Goal: Information Seeking & Learning: Learn about a topic

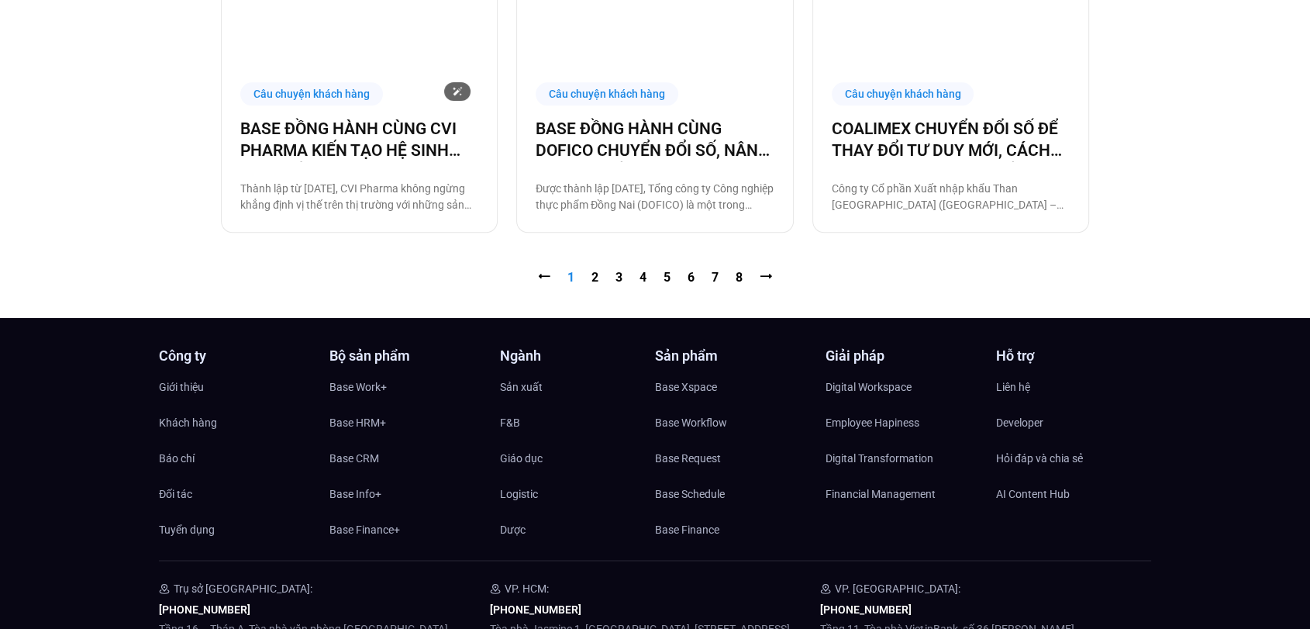
scroll to position [1770, 0]
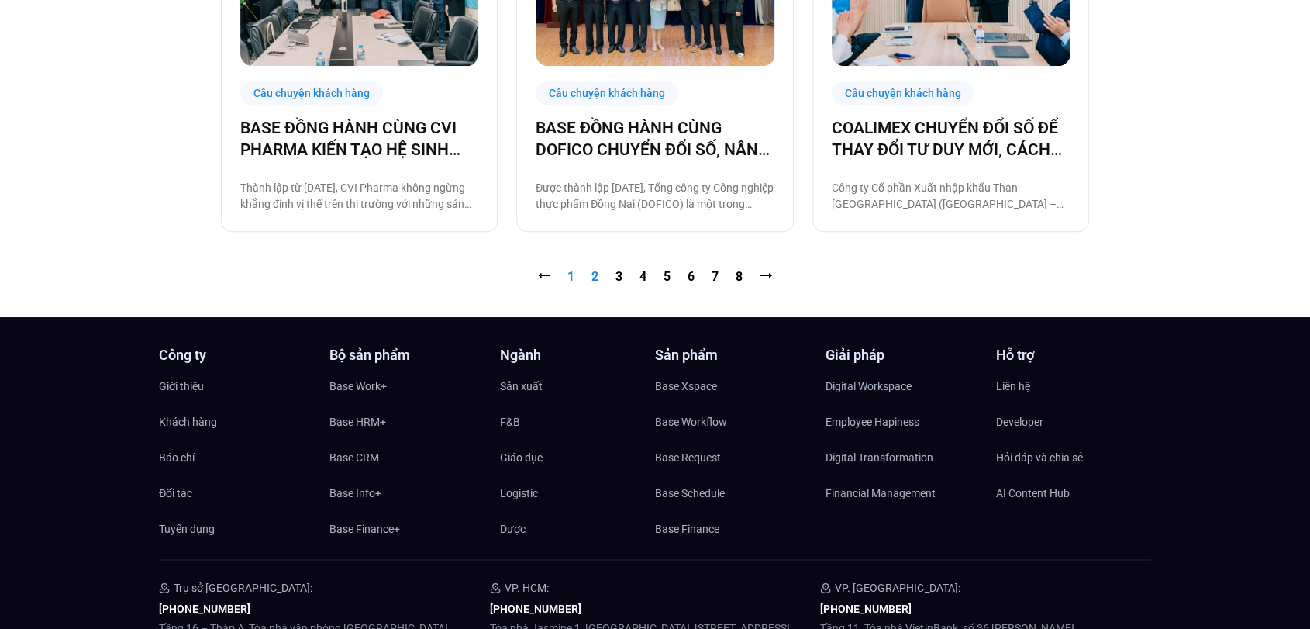
click at [592, 281] on link "Trang 2" at bounding box center [594, 276] width 7 height 15
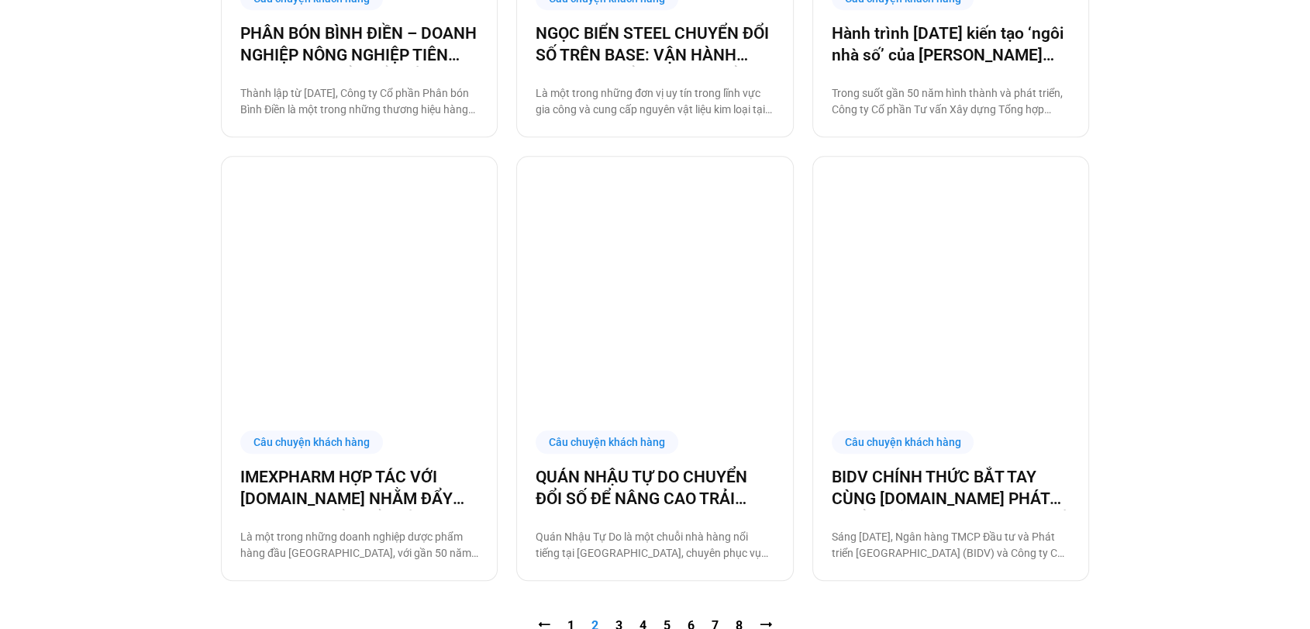
scroll to position [1480, 0]
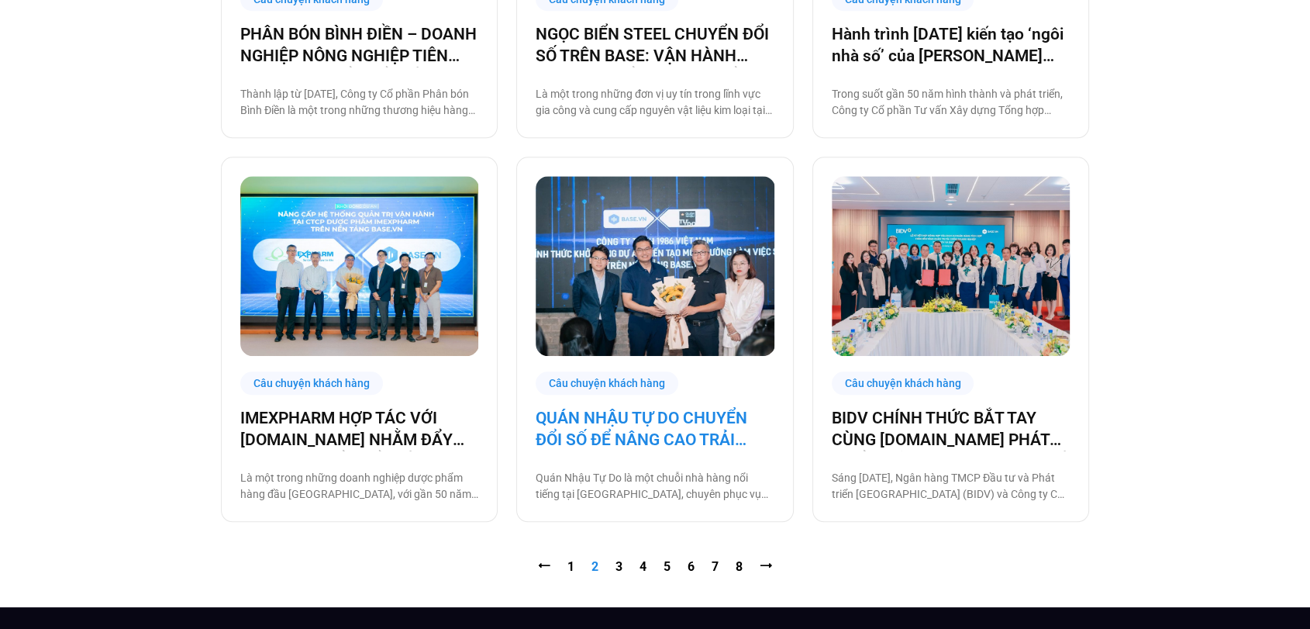
click at [619, 421] on link "QUÁN NHẬU TỰ DO CHUYỂN ĐỔI SỐ ĐỂ NÂNG CAO TRẢI NGHIỆM CHO 1000 NHÂN SỰ" at bounding box center [655, 428] width 238 height 43
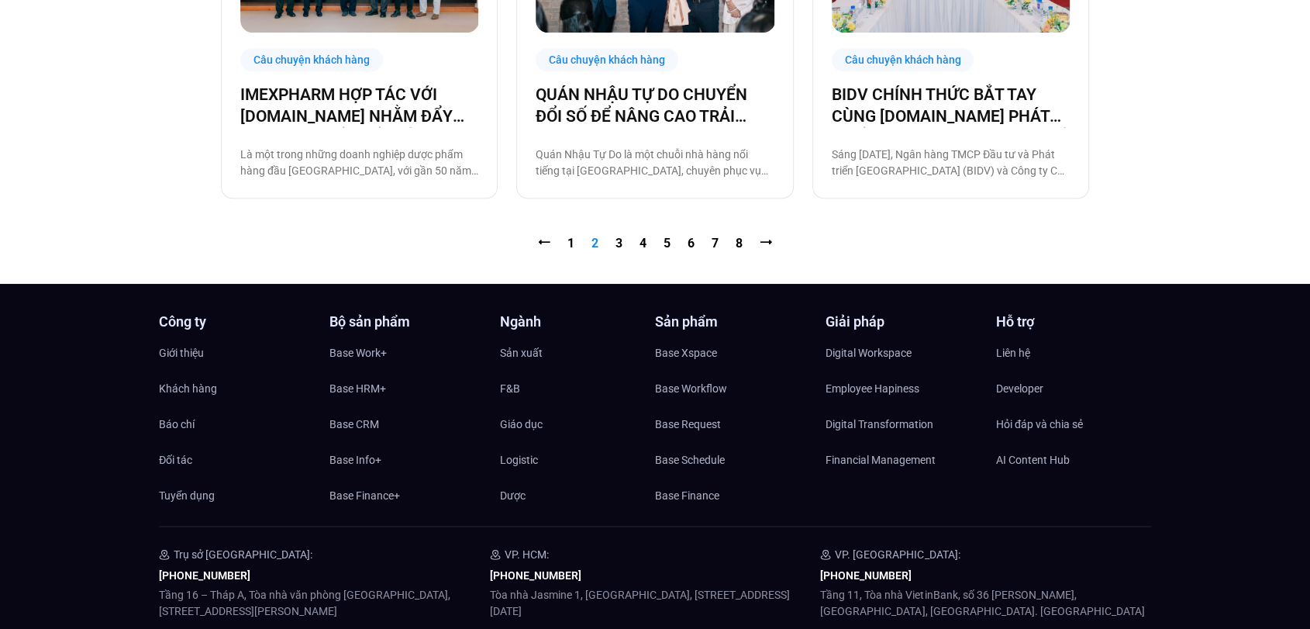
scroll to position [1794, 0]
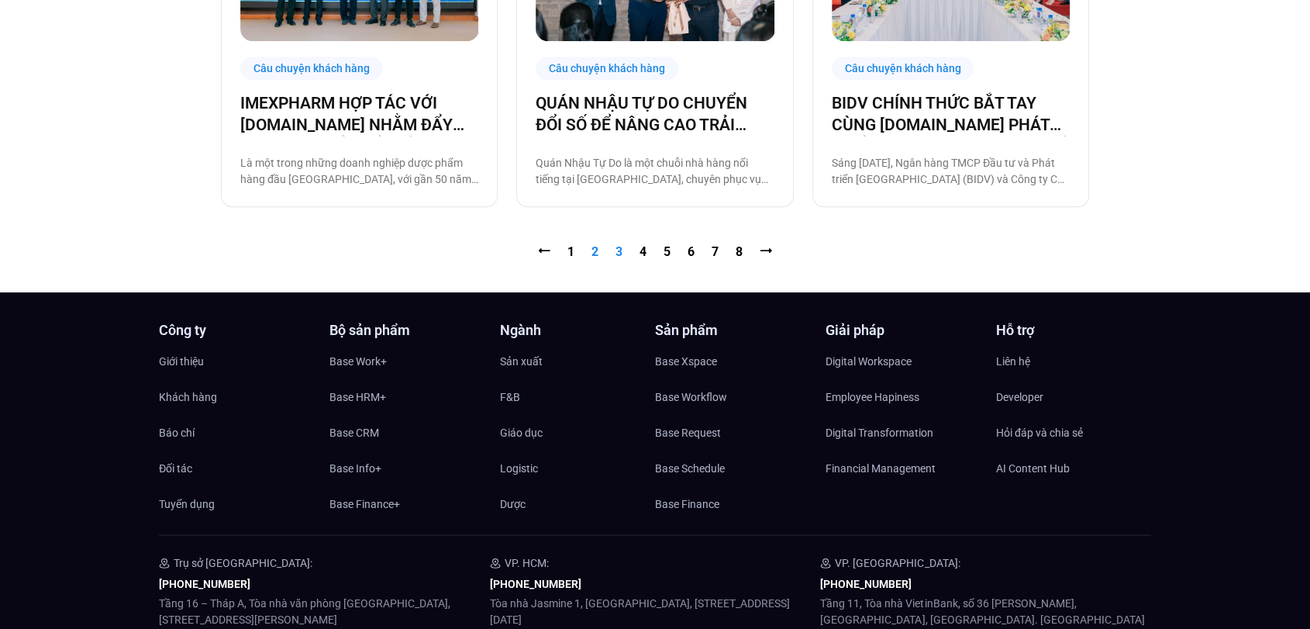
click at [619, 247] on link "Trang 3" at bounding box center [618, 251] width 7 height 15
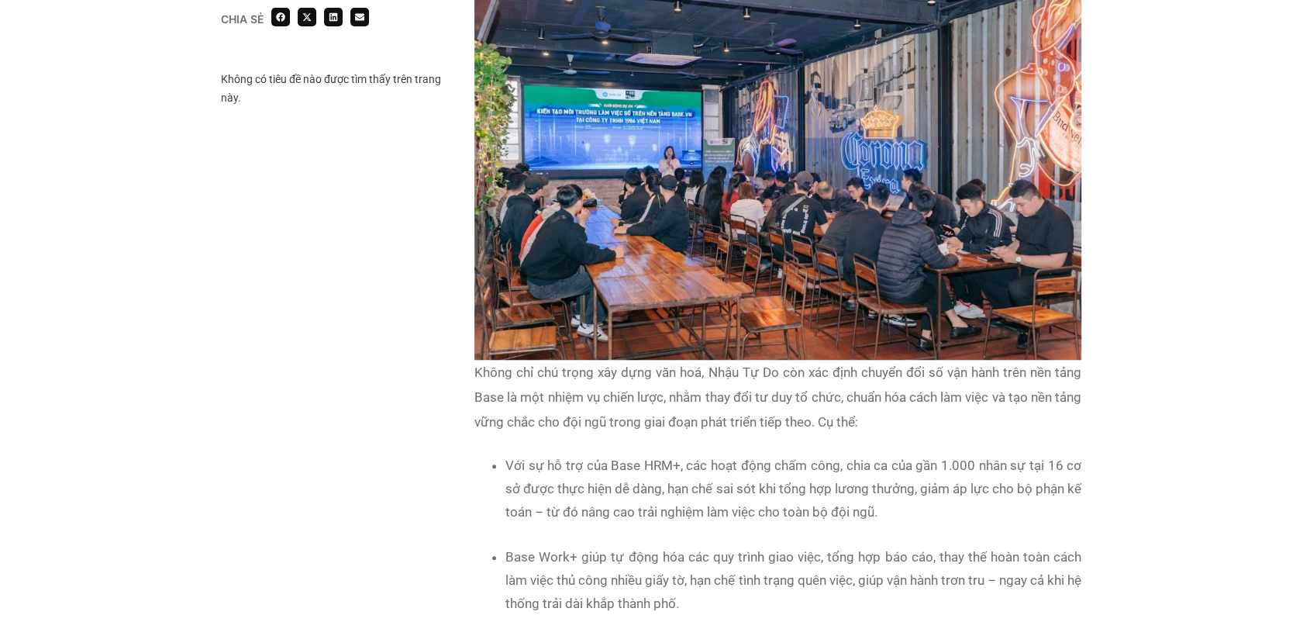
scroll to position [1343, 0]
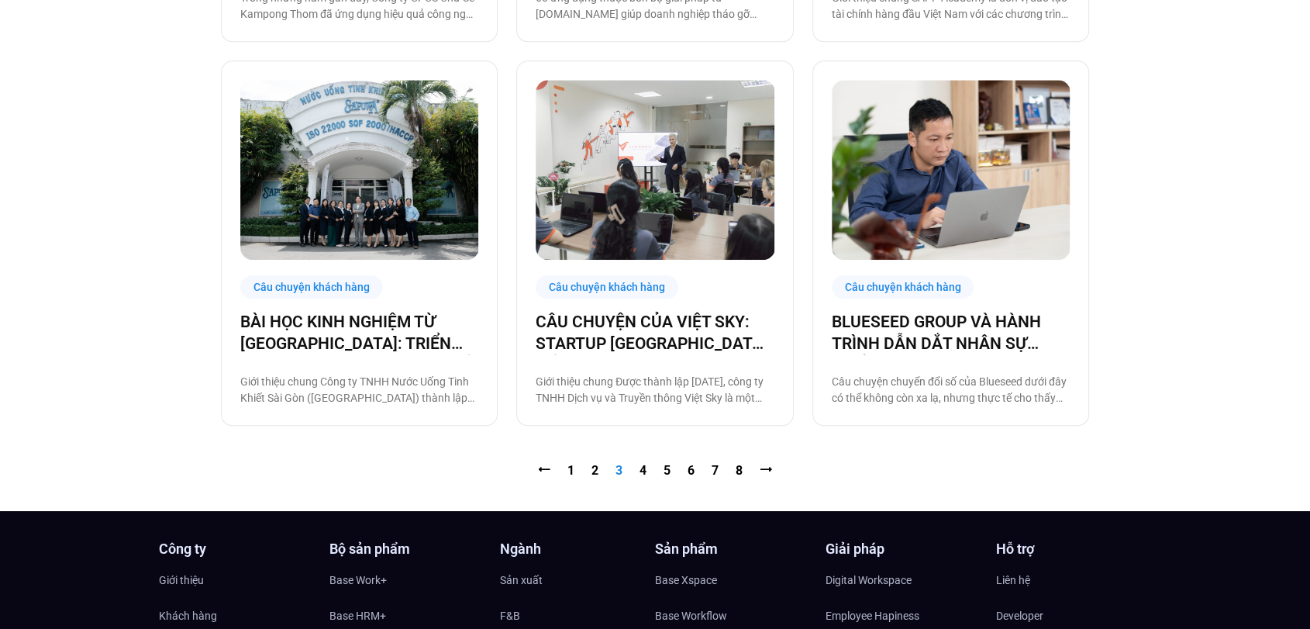
scroll to position [1580, 0]
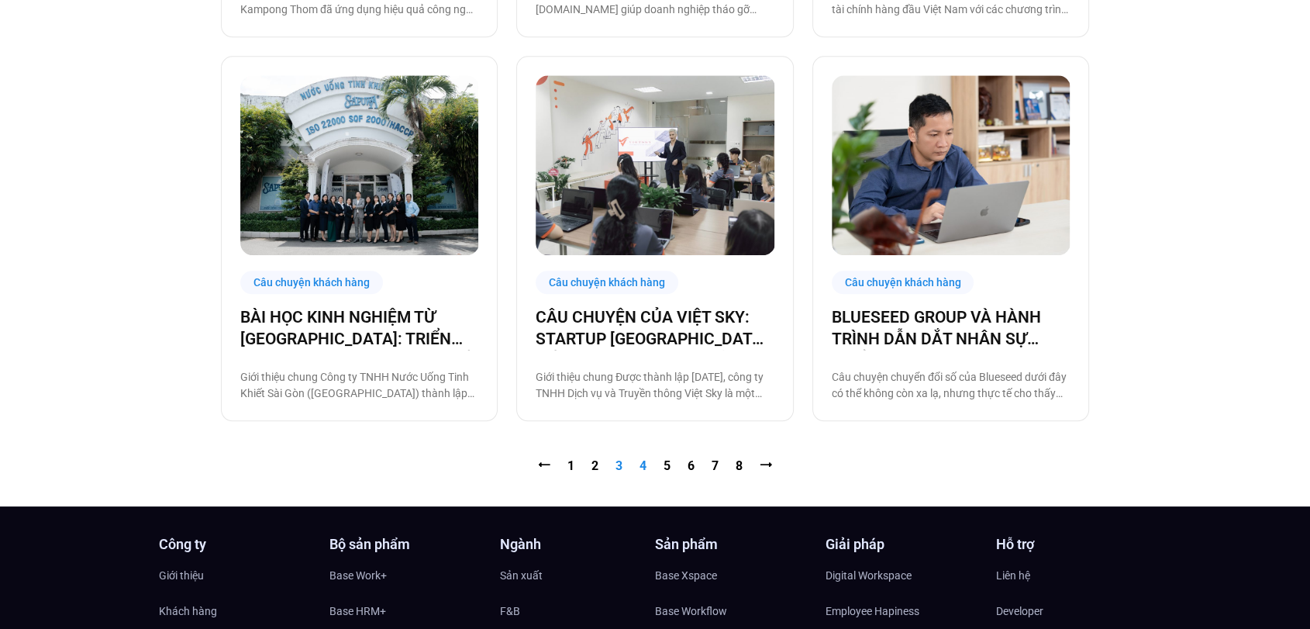
click at [641, 459] on link "Trang 4" at bounding box center [642, 465] width 7 height 15
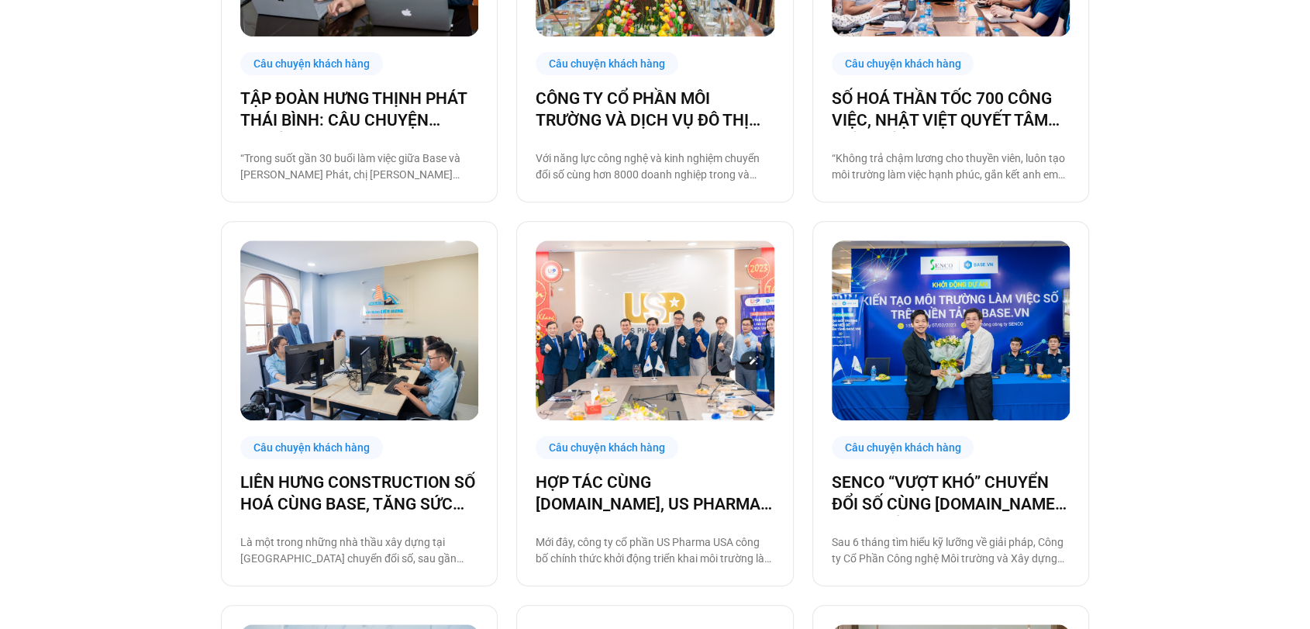
scroll to position [689, 0]
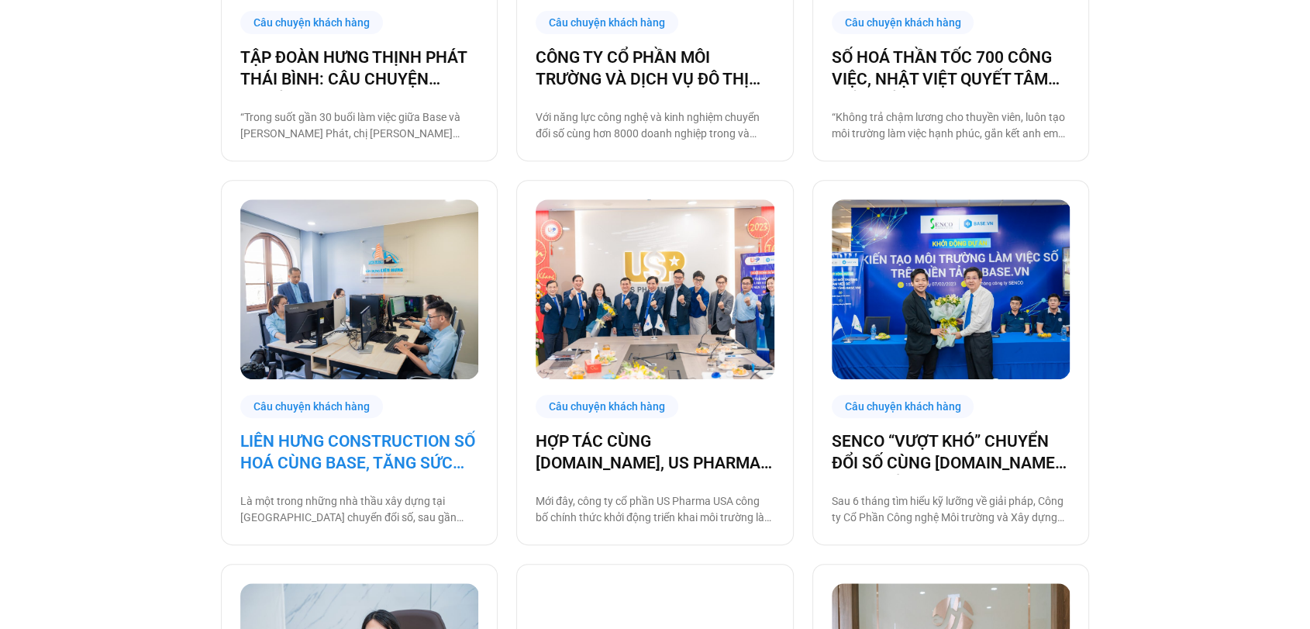
click at [326, 453] on link "LIÊN HƯNG CONSTRUCTION SỐ HOÁ CÙNG BASE, TĂNG SỨC MẠNH NỘI TẠI KHAI PHÁ THỊ TRƯ…" at bounding box center [359, 451] width 238 height 43
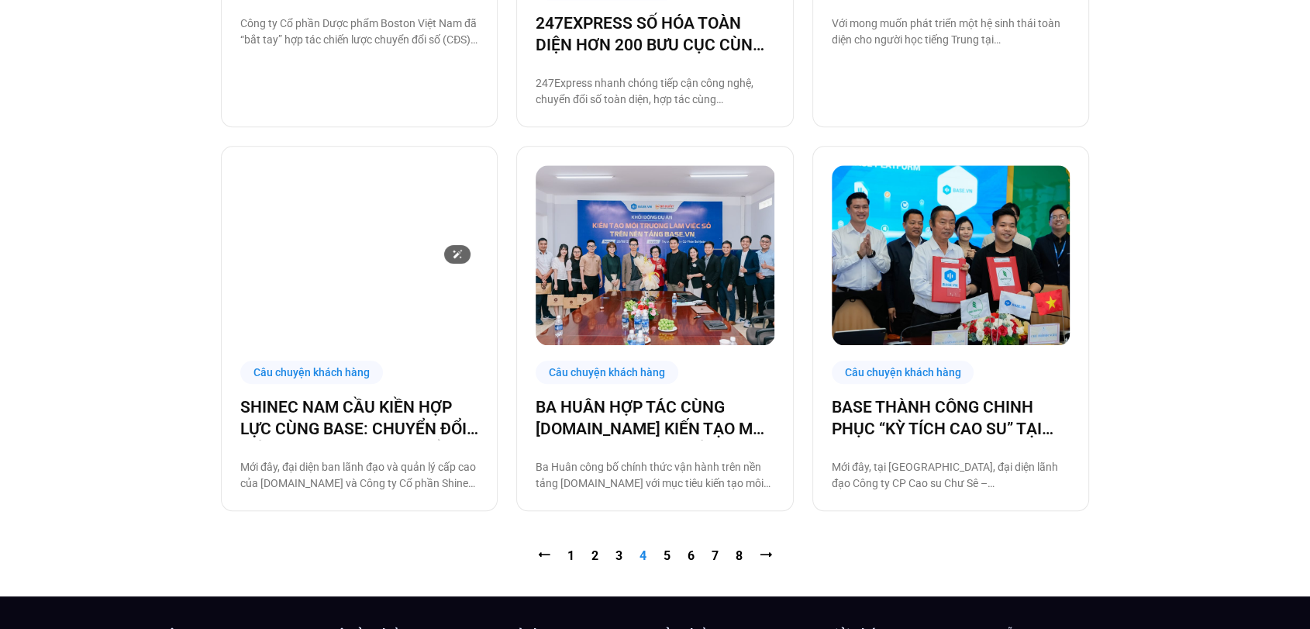
scroll to position [1563, 0]
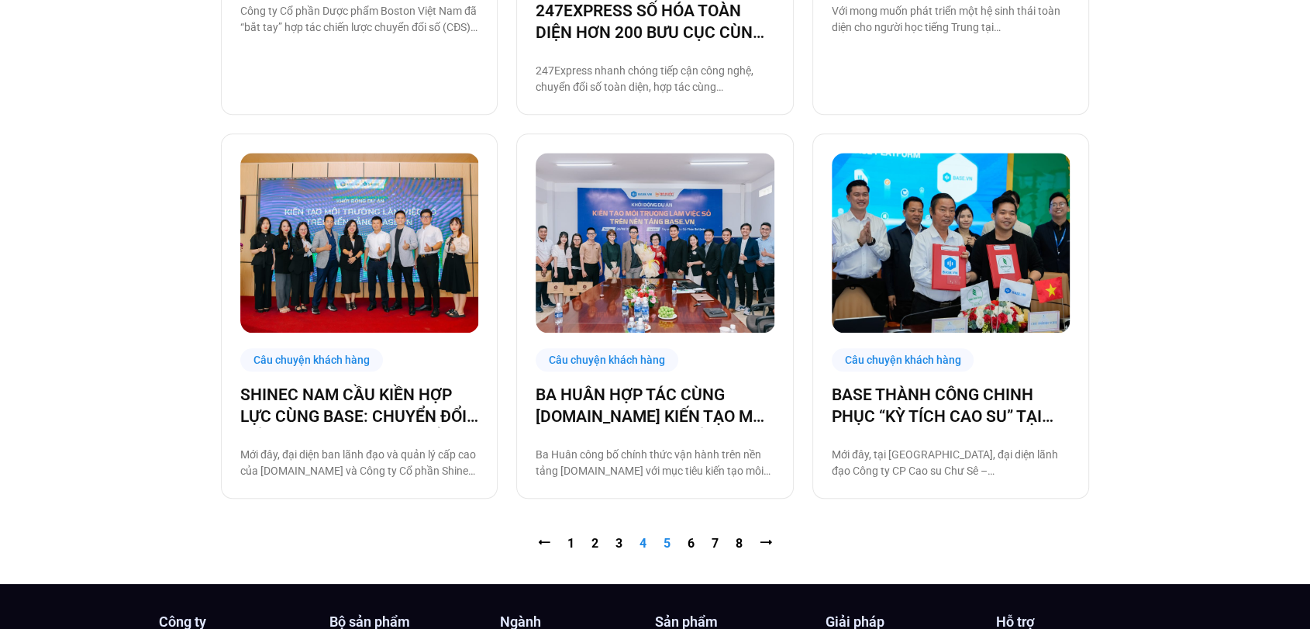
click at [665, 536] on link "Trang 5" at bounding box center [667, 543] width 7 height 15
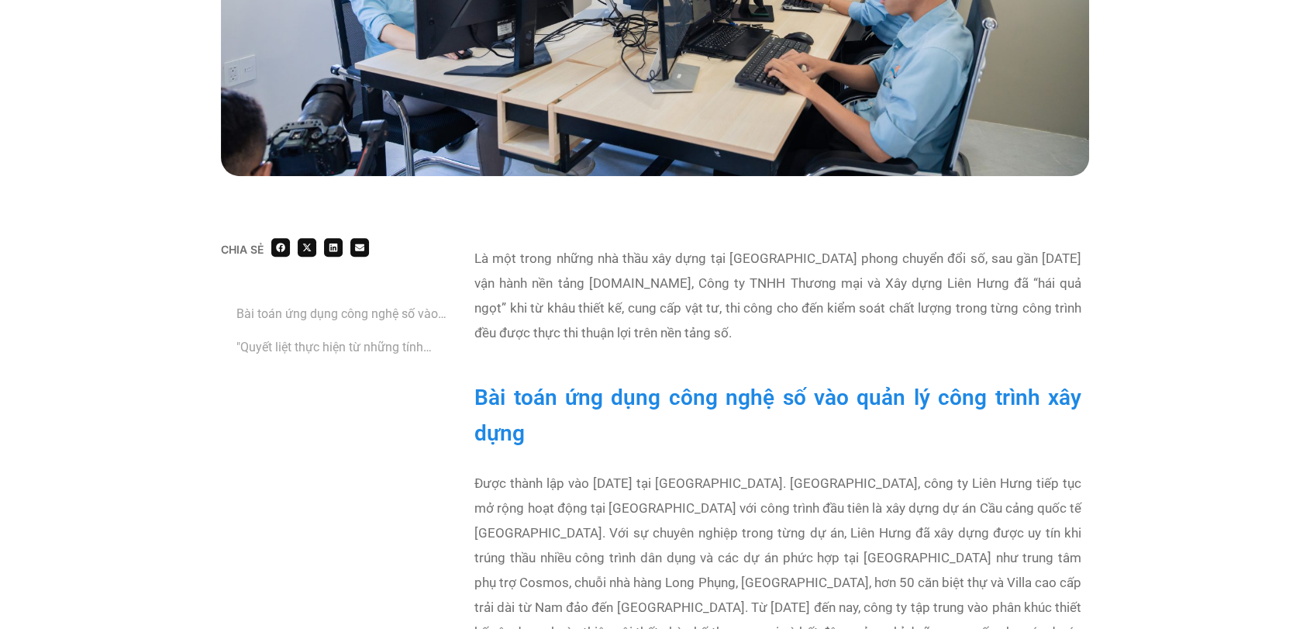
scroll to position [791, 0]
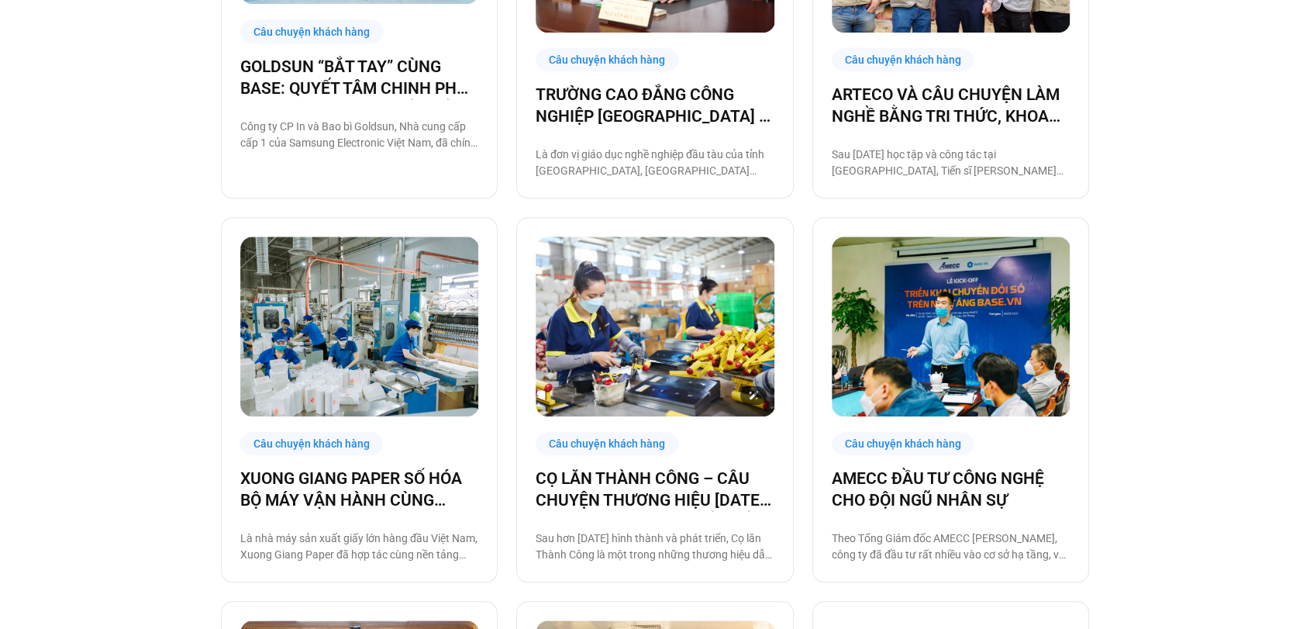
scroll to position [1037, 0]
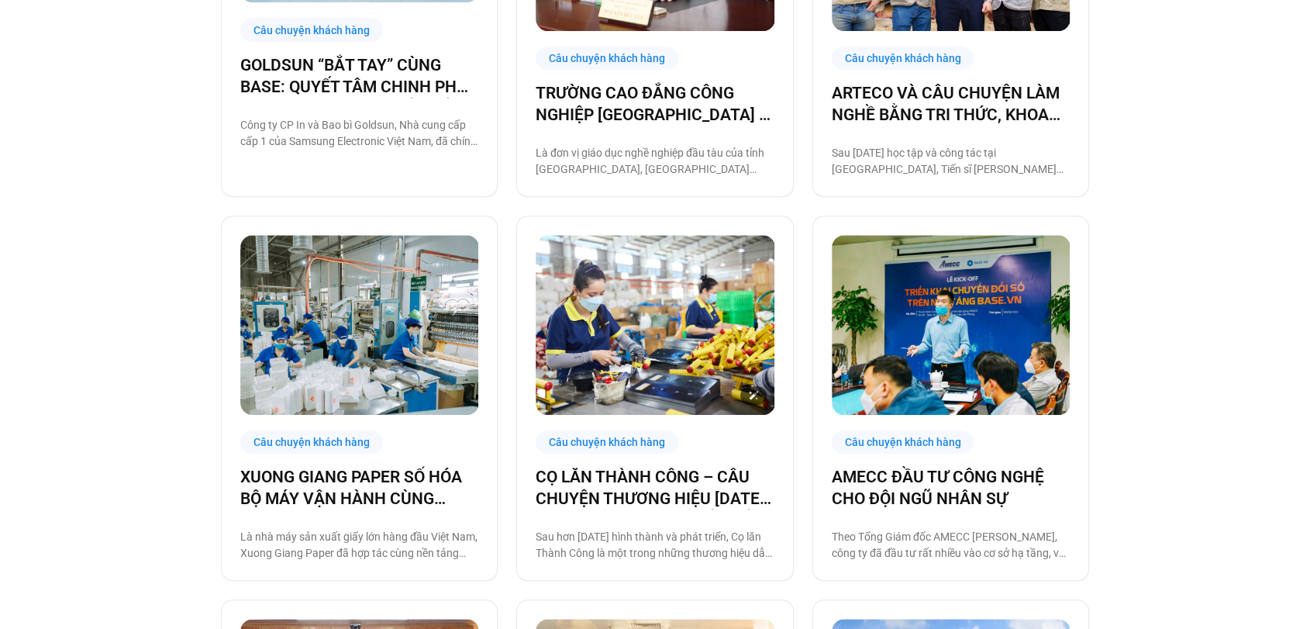
click at [665, 484] on link "CỌ LĂN THÀNH CÔNG – CÂU CHUYỆN THƯƠNG HIỆU 30 NĂM VÀ HÀNH TRÌNH CHUYỂN ĐỔI SỐ C…" at bounding box center [655, 487] width 238 height 43
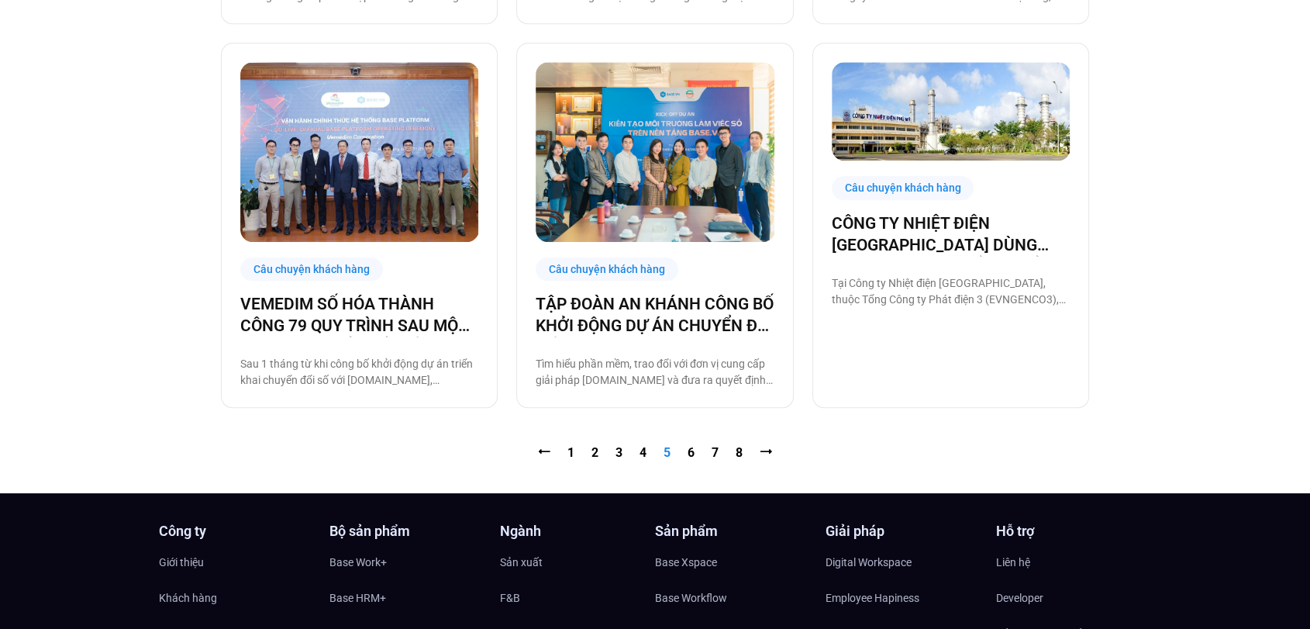
scroll to position [1594, 0]
click at [690, 451] on link "Trang 6" at bounding box center [691, 451] width 7 height 15
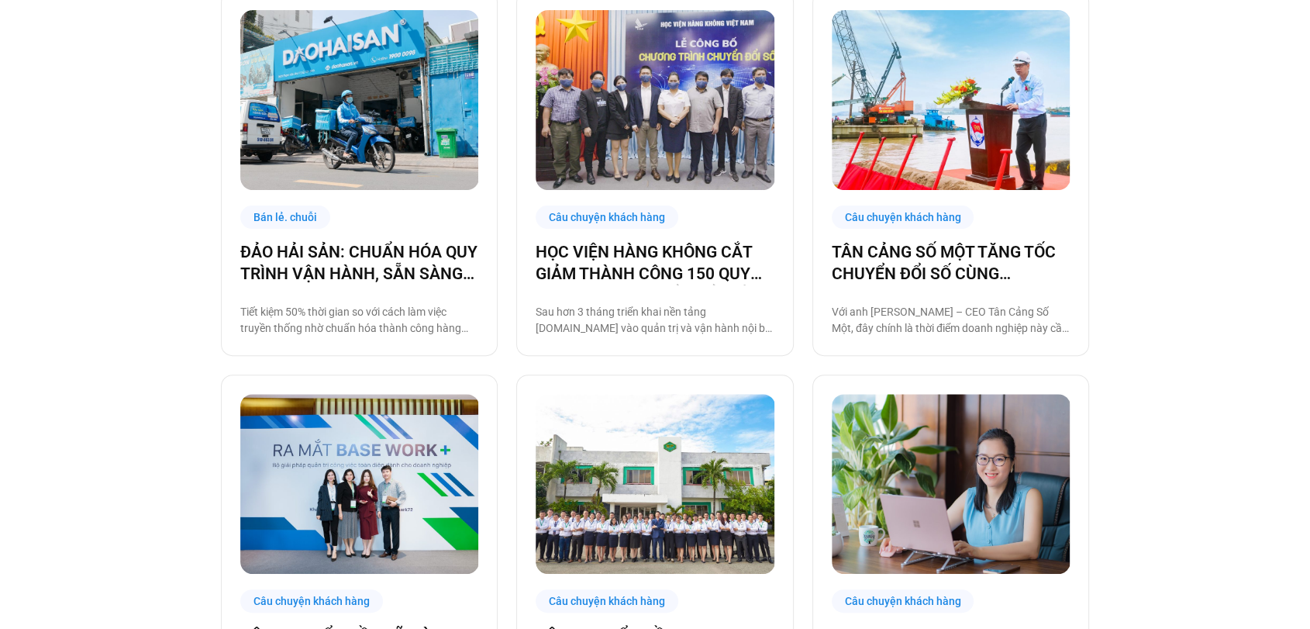
click at [943, 220] on div "Câu chuyện khách hàng" at bounding box center [903, 217] width 143 height 24
click at [901, 246] on link "TÂN CẢNG SỐ MỘT TĂNG TỐC CHUYỂN ĐỔI SỐ CÙNG [DOMAIN_NAME]" at bounding box center [951, 262] width 238 height 43
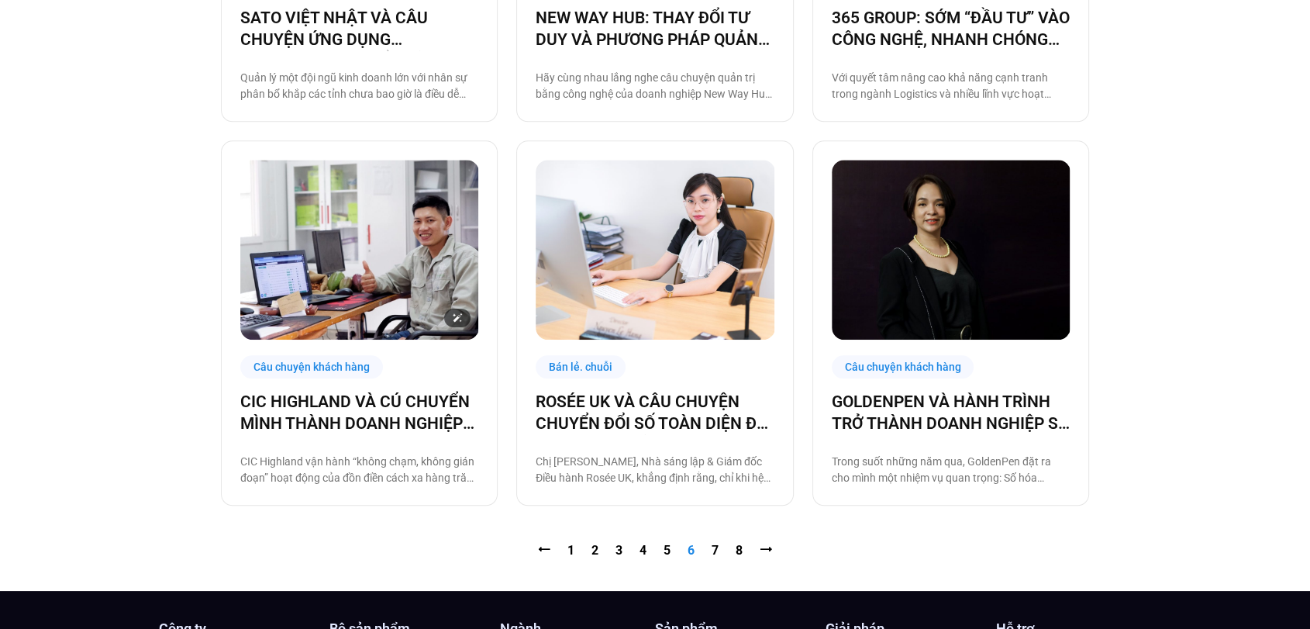
scroll to position [1498, 0]
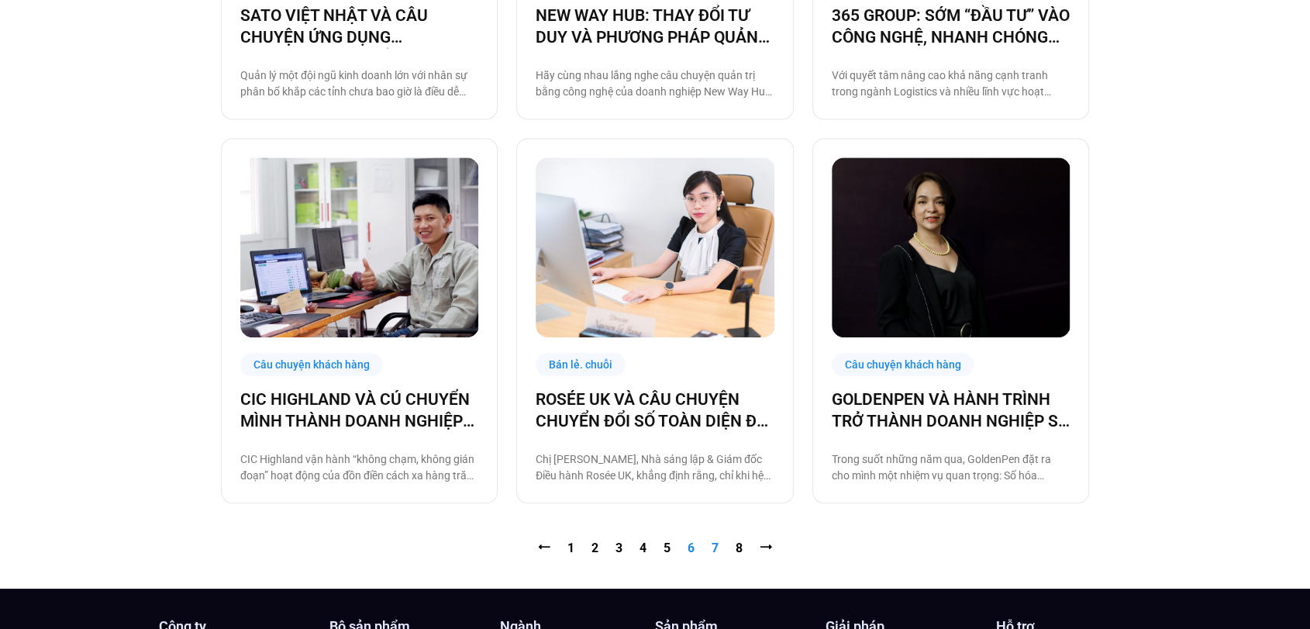
click at [718, 546] on link "Trang 7" at bounding box center [715, 547] width 7 height 15
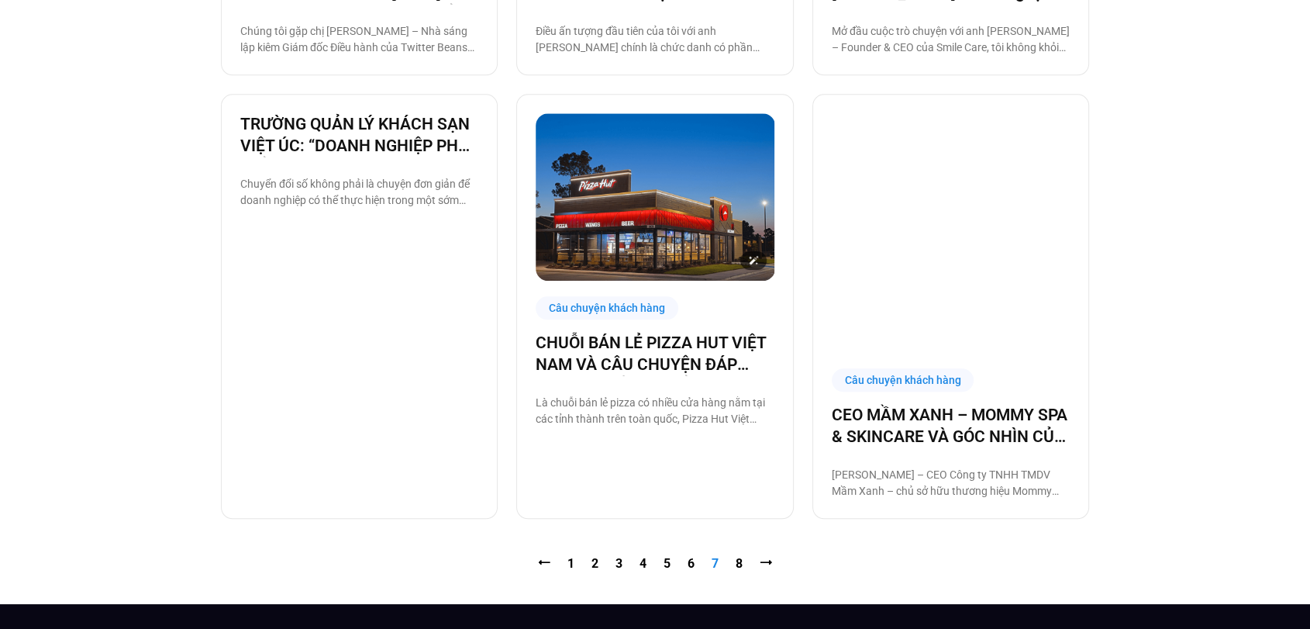
scroll to position [1543, 0]
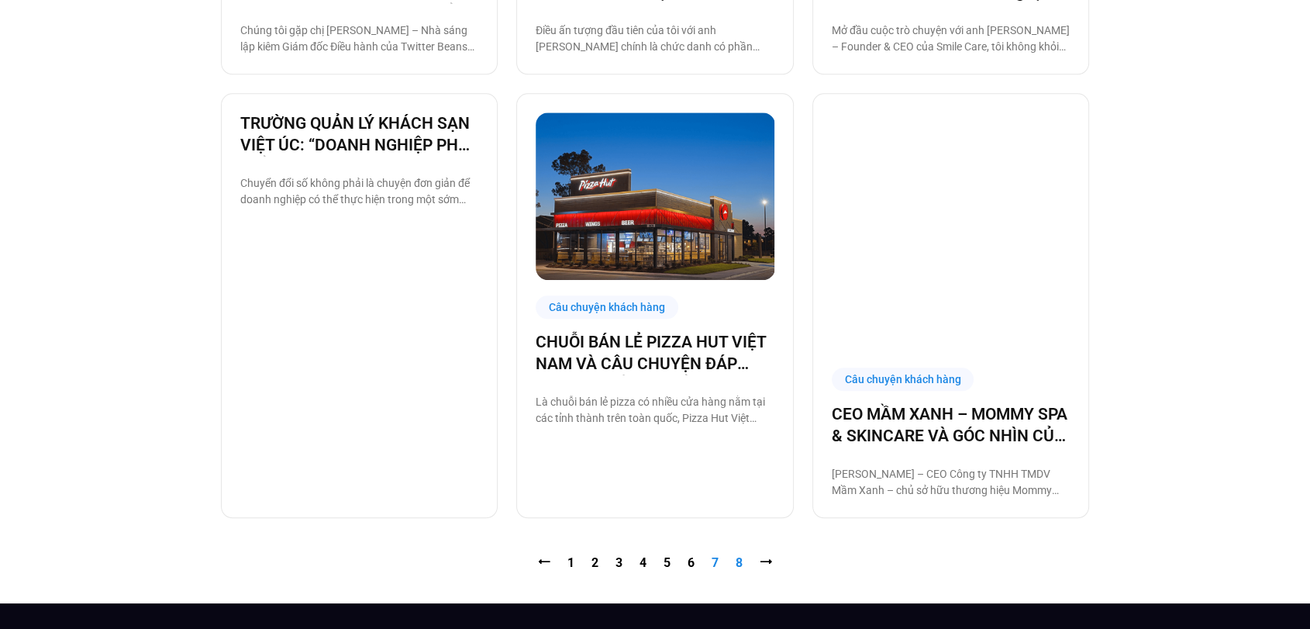
click at [742, 555] on link "Trang 8" at bounding box center [739, 562] width 7 height 15
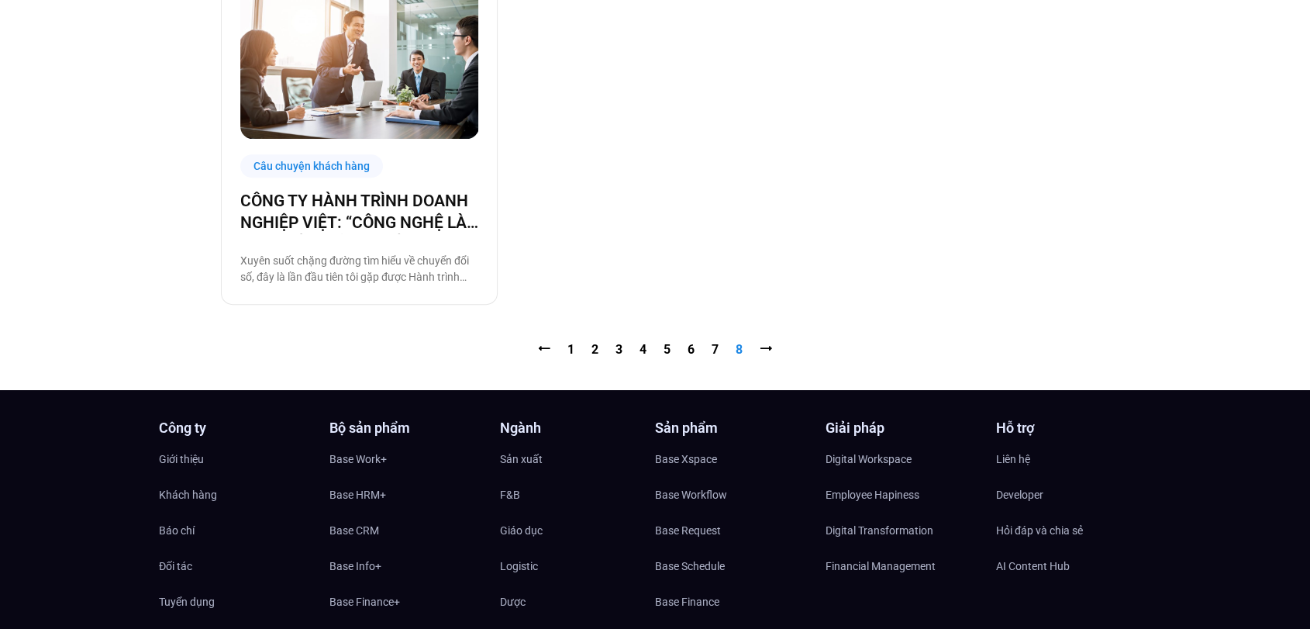
scroll to position [930, 0]
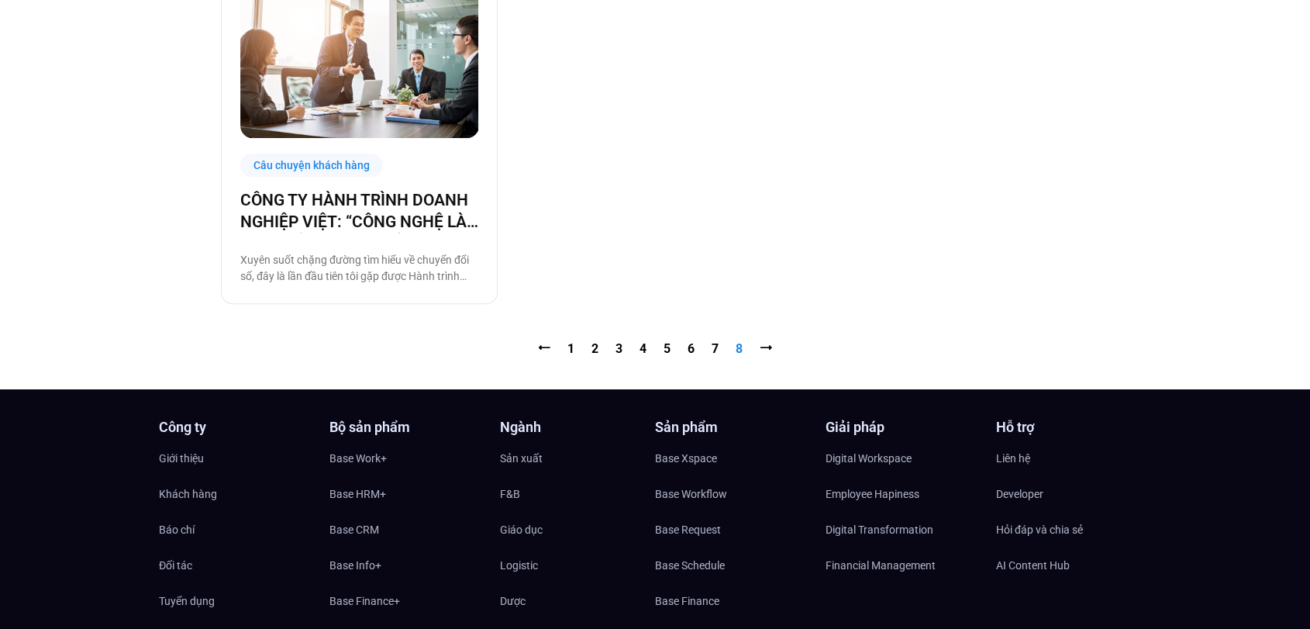
click at [765, 349] on span "⭢" at bounding box center [766, 348] width 12 height 15
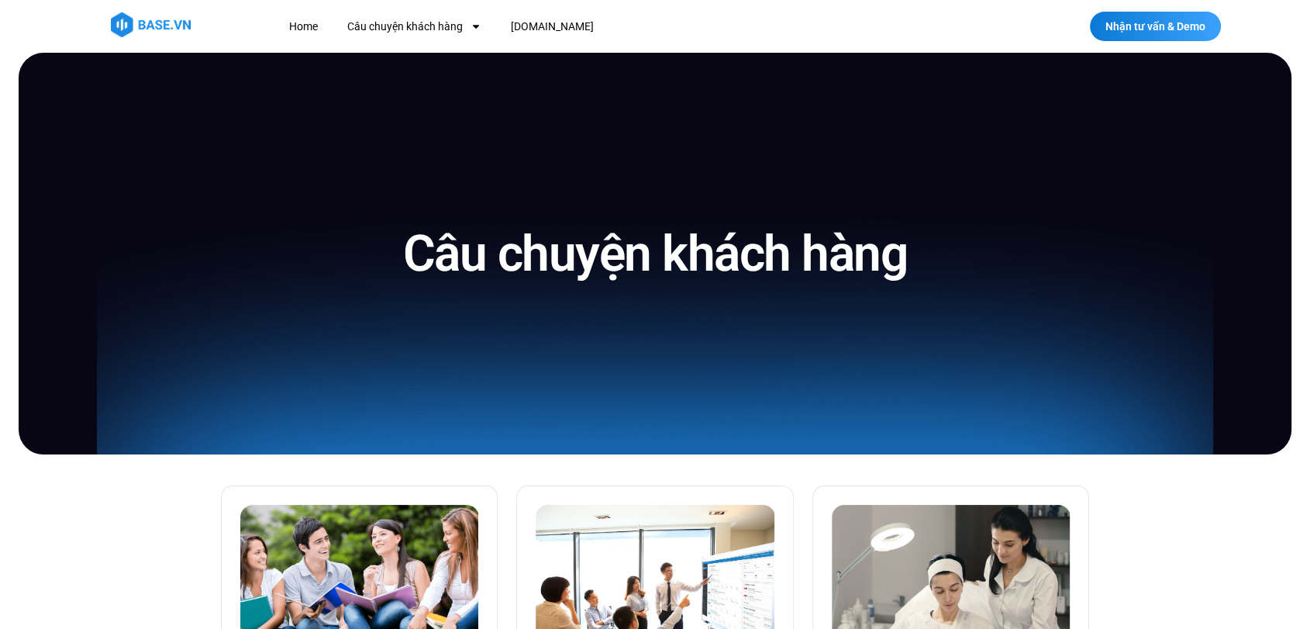
scroll to position [0, 0]
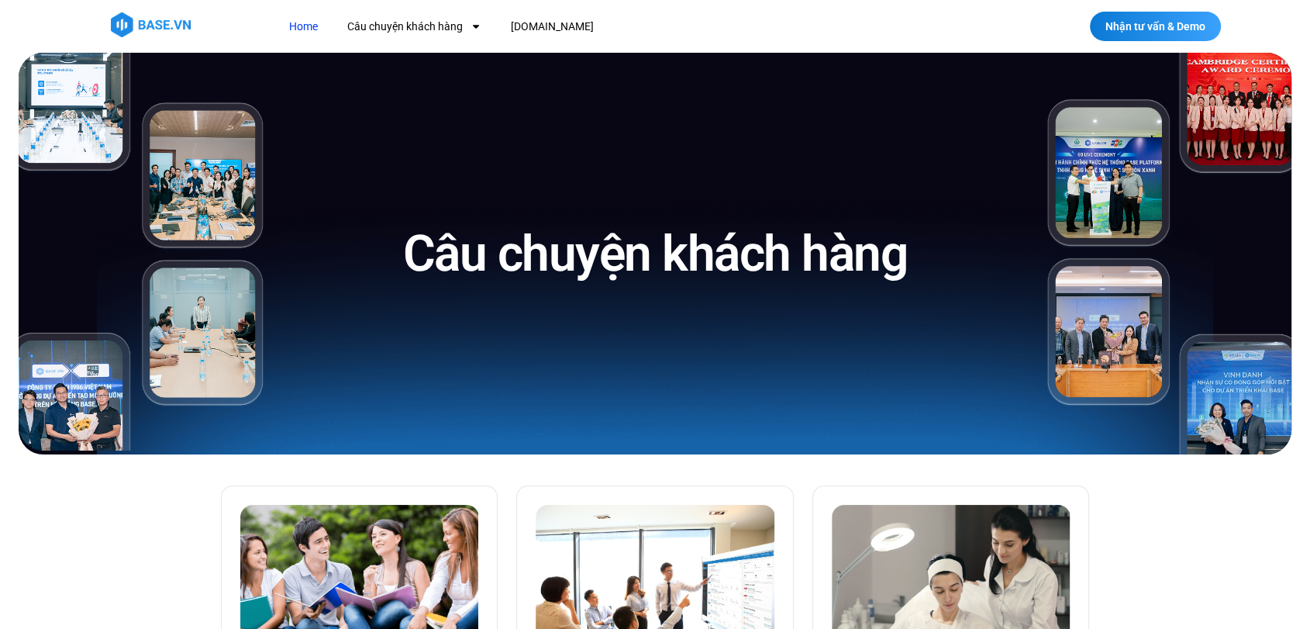
click at [304, 26] on link "Home" at bounding box center [303, 26] width 52 height 29
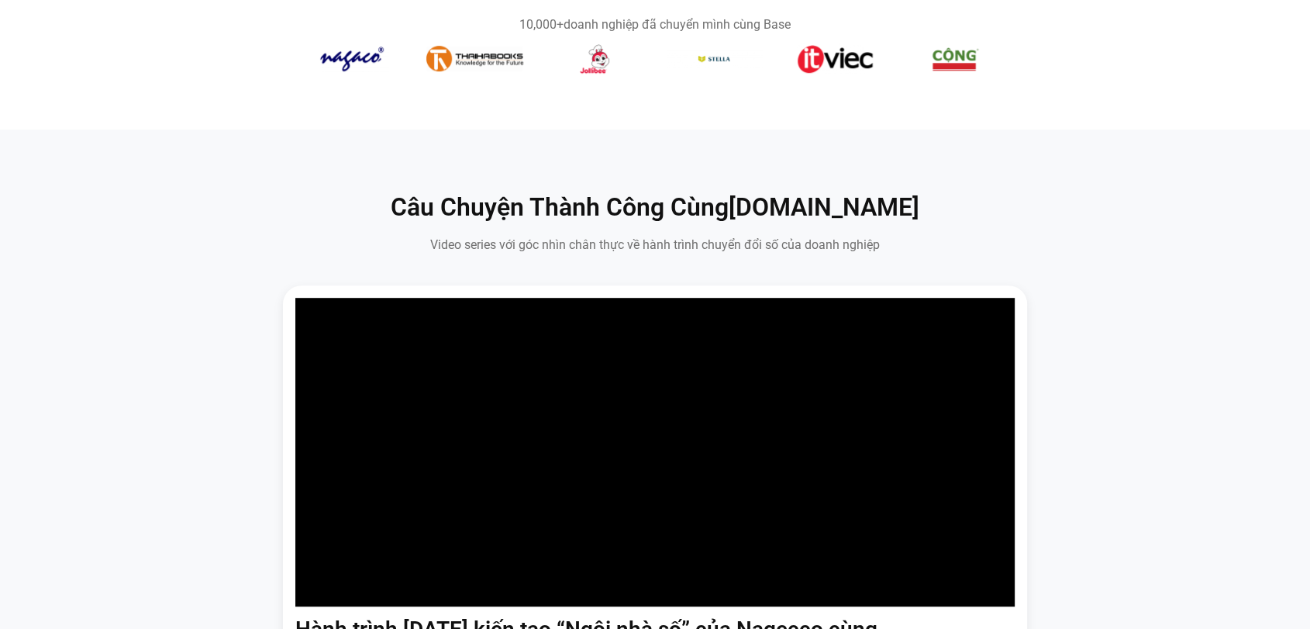
scroll to position [784, 0]
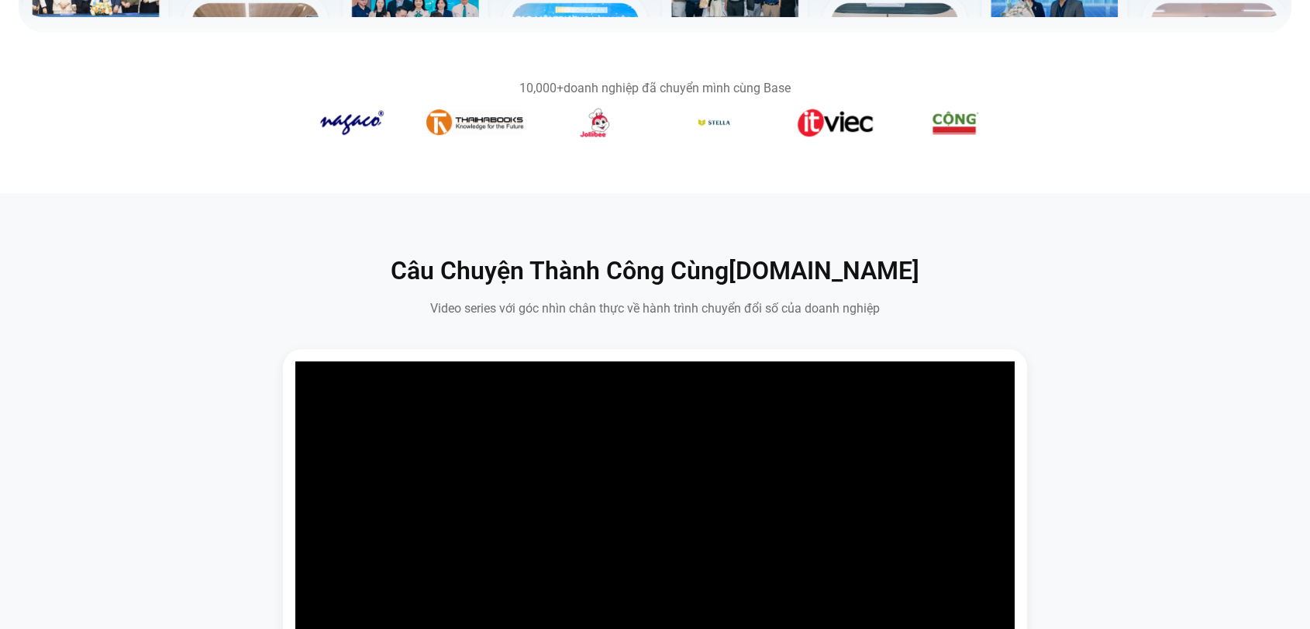
click at [595, 124] on img "3 / 14" at bounding box center [594, 122] width 55 height 31
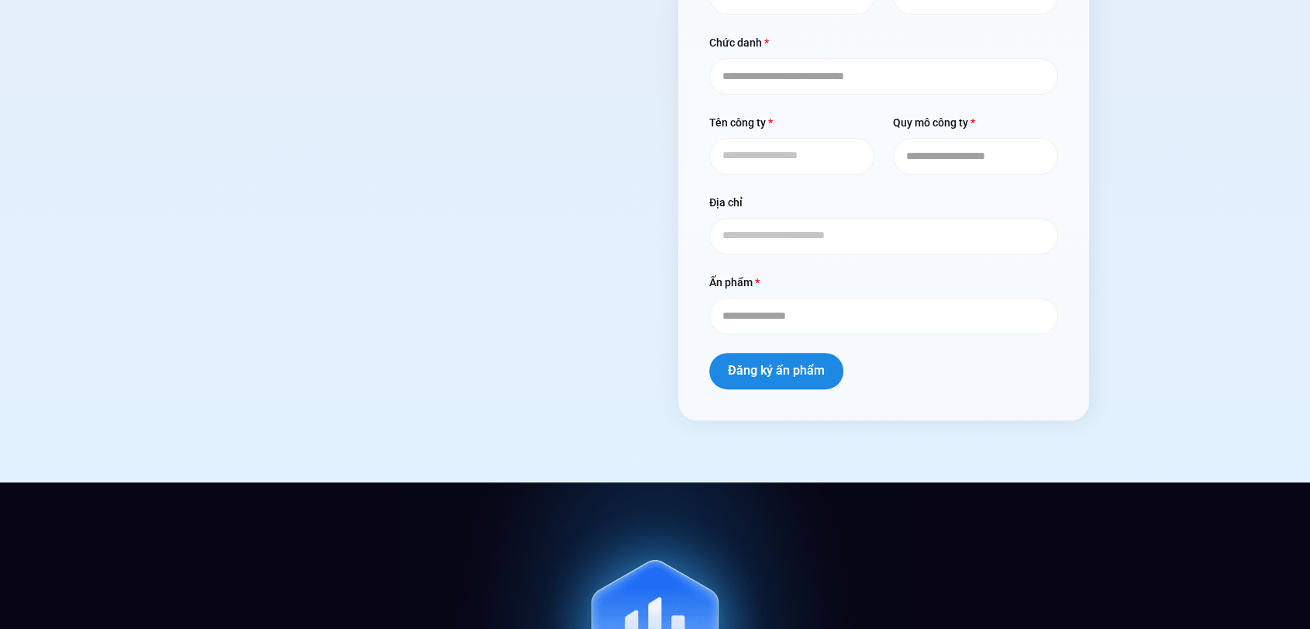
scroll to position [6474, 0]
